Goal: Task Accomplishment & Management: Use online tool/utility

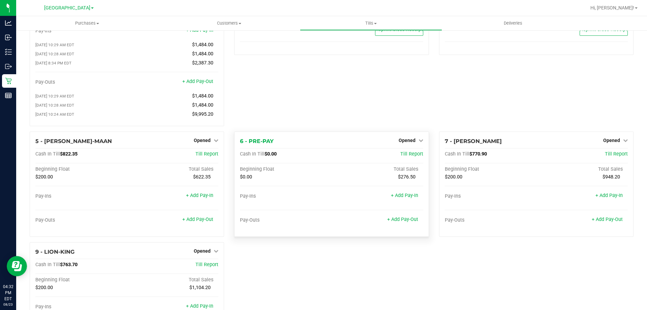
scroll to position [101, 0]
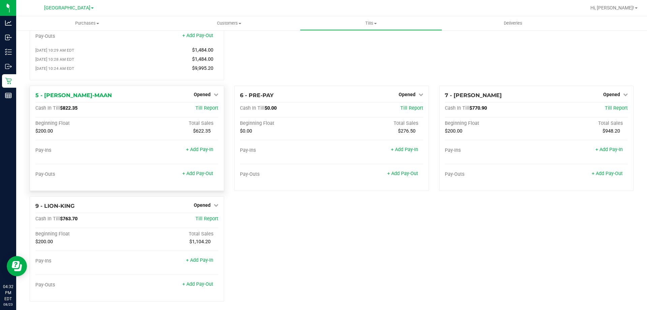
click at [209, 93] on div "Opened" at bounding box center [206, 94] width 25 height 8
click at [208, 96] on span "Opened" at bounding box center [202, 94] width 17 height 5
click at [208, 110] on link "Close Till" at bounding box center [203, 107] width 18 height 5
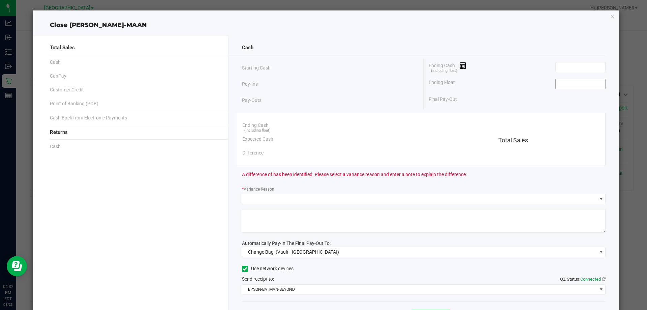
click at [556, 85] on input at bounding box center [580, 83] width 50 height 9
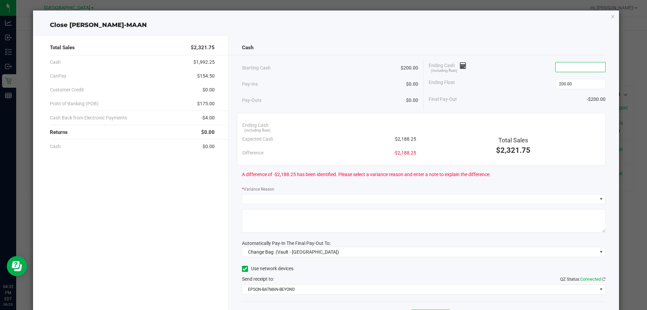
type input "$200.00"
click at [591, 68] on input at bounding box center [580, 66] width 50 height 9
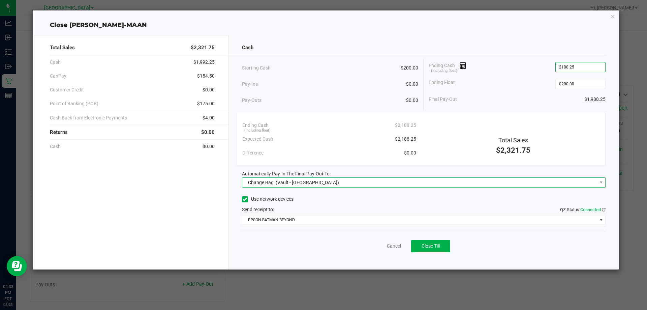
click at [295, 186] on div "Change Bag (Vault - [GEOGRAPHIC_DATA])" at bounding box center [292, 182] width 94 height 12
type input "$2,188.25"
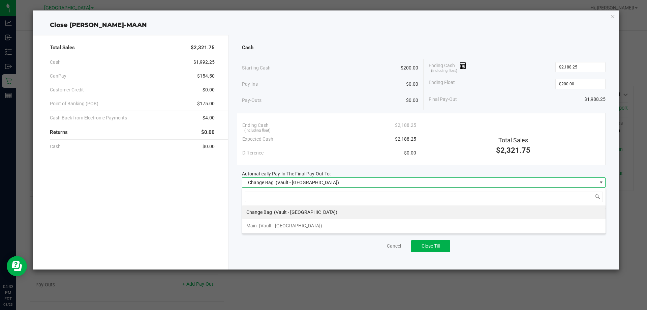
scroll to position [10, 363]
click at [294, 226] on span "(Vault - [GEOGRAPHIC_DATA])" at bounding box center [290, 225] width 63 height 5
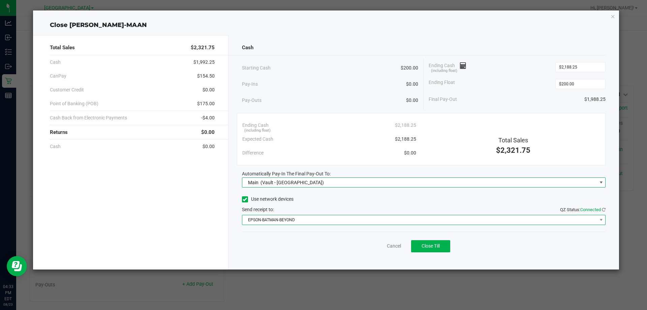
click at [310, 223] on span "EPSON-BATMAN-BEYOND" at bounding box center [419, 219] width 355 height 9
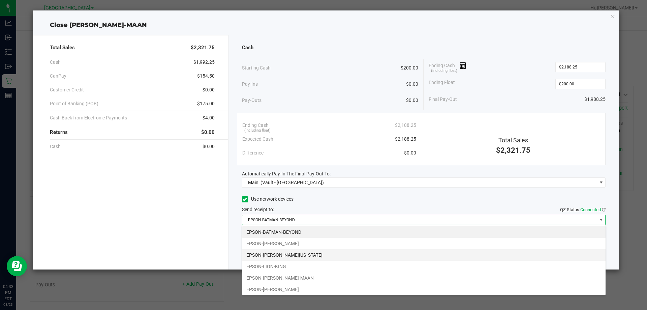
click at [297, 253] on li "EPSON-[PERSON_NAME][US_STATE]" at bounding box center [423, 254] width 363 height 11
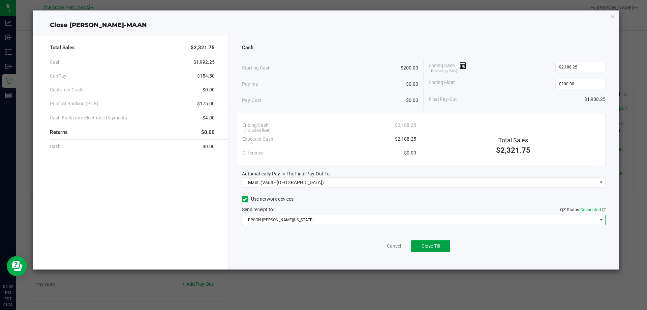
click at [427, 245] on span "Close Till" at bounding box center [430, 245] width 18 height 5
